Goal: Obtain resource: Obtain resource

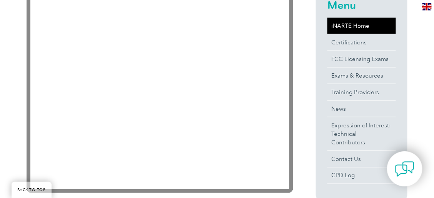
click at [362, 26] on link "iNARTE Home" at bounding box center [362, 26] width 69 height 16
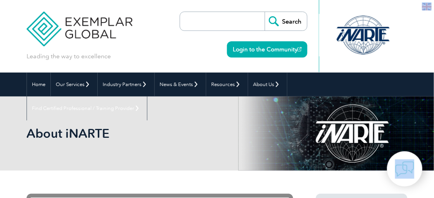
drag, startPoint x: 433, startPoint y: 12, endPoint x: 442, endPoint y: 30, distance: 19.6
click at [434, 30] on html "BACK TO TOP Leading the way to excellence Search Login to the Community ▼ Home …" at bounding box center [217, 99] width 434 height 198
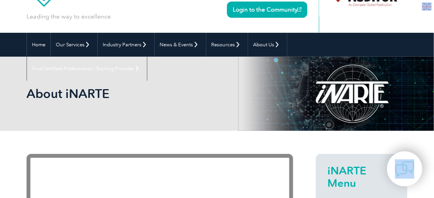
scroll to position [37, 0]
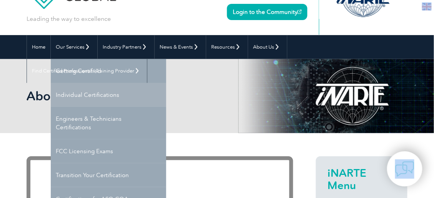
click at [89, 95] on link "Individual Certifications" at bounding box center [109, 95] width 116 height 24
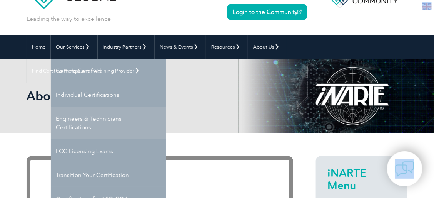
click at [91, 122] on link "Engineers & Technicians Certifications" at bounding box center [109, 123] width 116 height 32
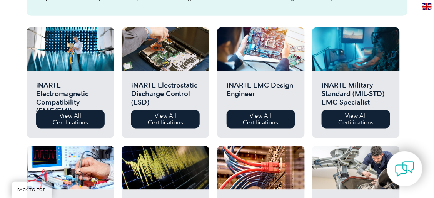
scroll to position [259, 0]
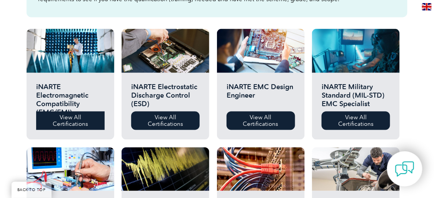
click at [81, 117] on link "View All Certifications" at bounding box center [70, 120] width 69 height 18
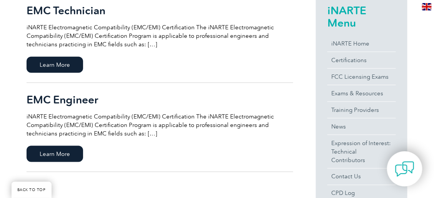
scroll to position [216, 0]
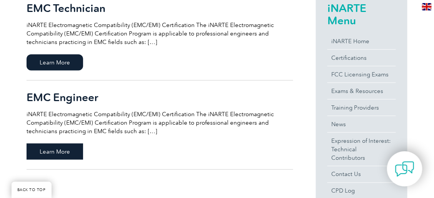
click at [65, 148] on span "Learn More" at bounding box center [55, 151] width 57 height 16
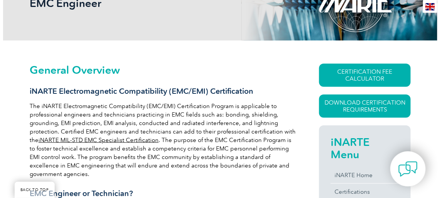
scroll to position [132, 0]
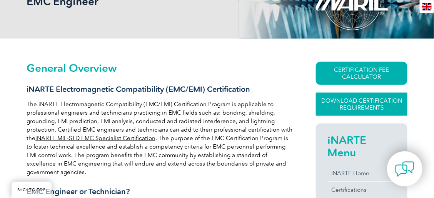
click at [352, 103] on link "Download Certification Requirements" at bounding box center [362, 103] width 92 height 23
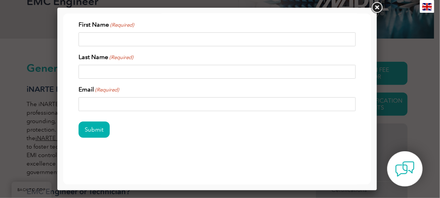
scroll to position [0, 0]
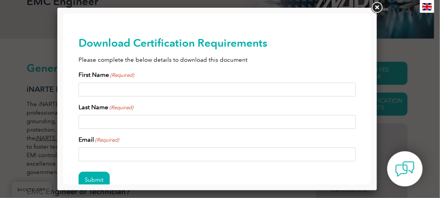
drag, startPoint x: 367, startPoint y: 42, endPoint x: 440, endPoint y: 46, distance: 72.9
click at [152, 89] on input "First Name (Required)" at bounding box center [216, 89] width 277 height 14
type input "[PERSON_NAME]"
type input "[EMAIL_ADDRESS][DOMAIN_NAME]"
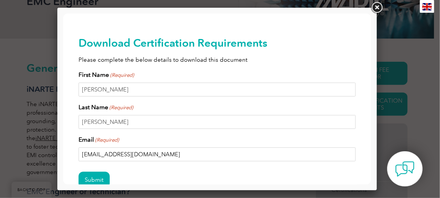
click at [78, 171] on input "Submit" at bounding box center [93, 179] width 31 height 16
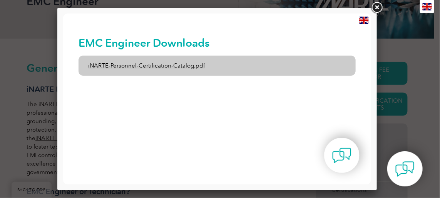
click at [155, 67] on link "iNARTE-Personnel-Certification-Catalog.pdf" at bounding box center [216, 65] width 277 height 20
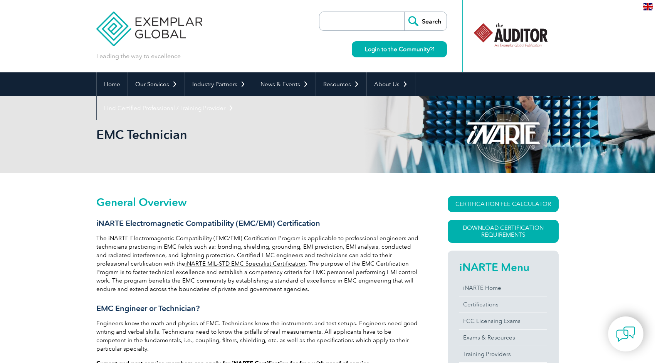
click at [153, 118] on div "EMC Technician" at bounding box center [327, 134] width 462 height 77
drag, startPoint x: 9, startPoint y: 25, endPoint x: 494, endPoint y: 60, distance: 486.5
click at [325, 72] on header "Leading the way to excellence Search Login to the Community ▼" at bounding box center [327, 36] width 655 height 72
